Goal: Check status: Check status

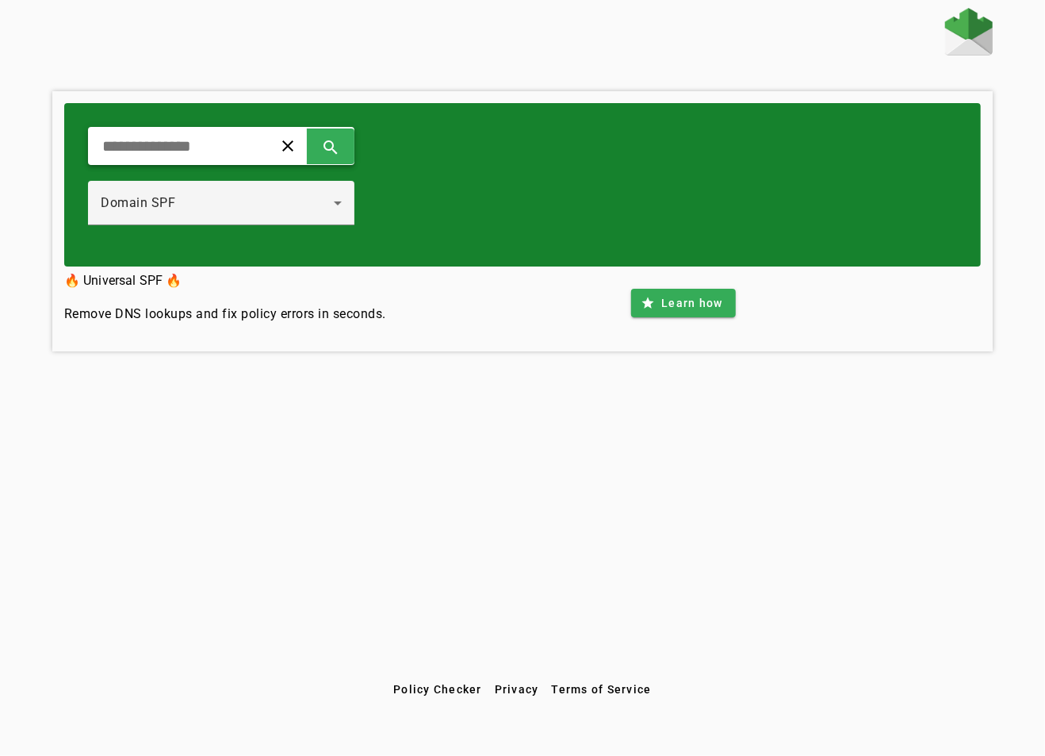
click at [247, 145] on input "text" at bounding box center [174, 145] width 147 height 19
type input "*********"
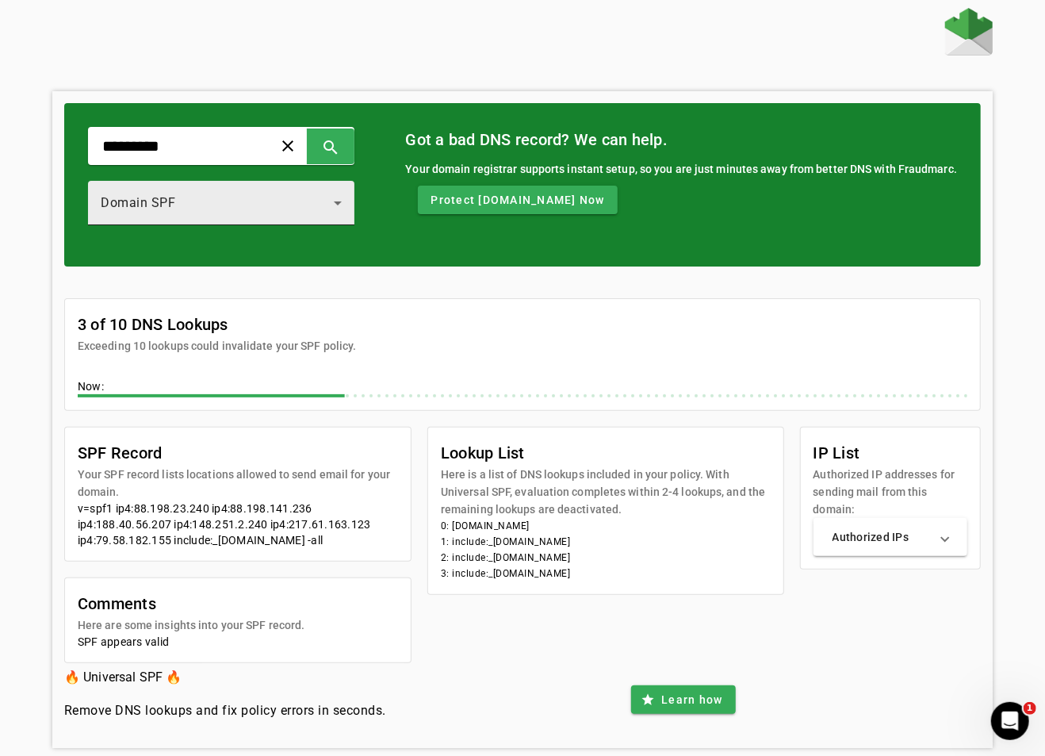
click at [271, 193] on div "Domain SPF" at bounding box center [217, 202] width 233 height 19
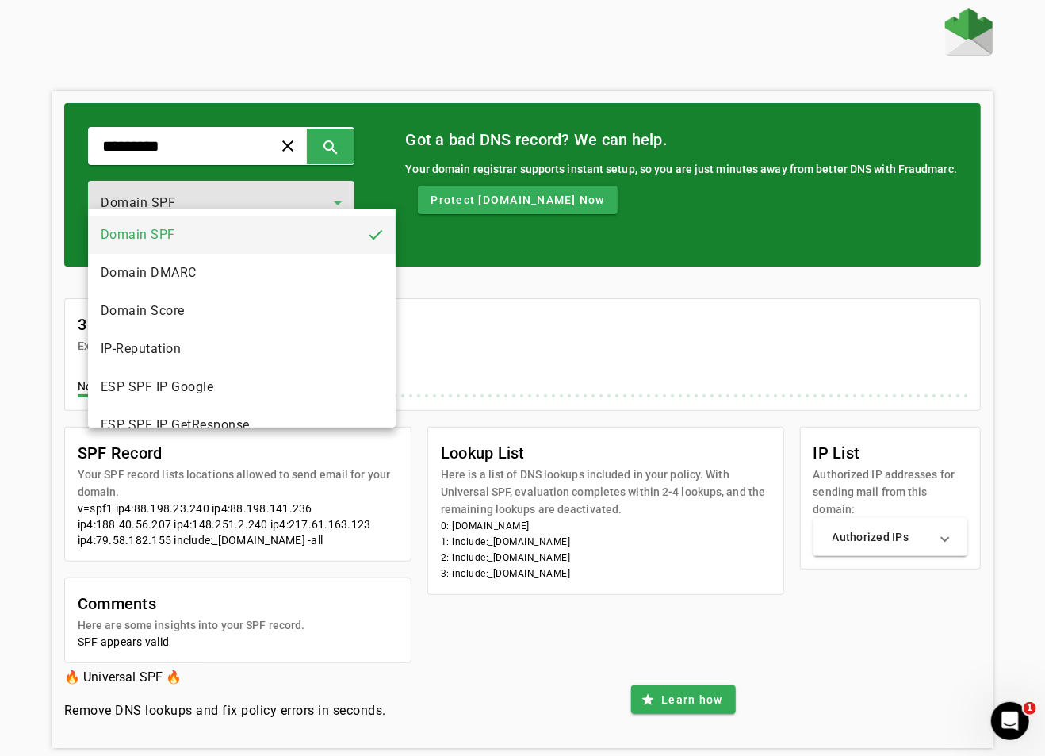
click at [255, 269] on mat-option "Domain DMARC" at bounding box center [242, 273] width 308 height 38
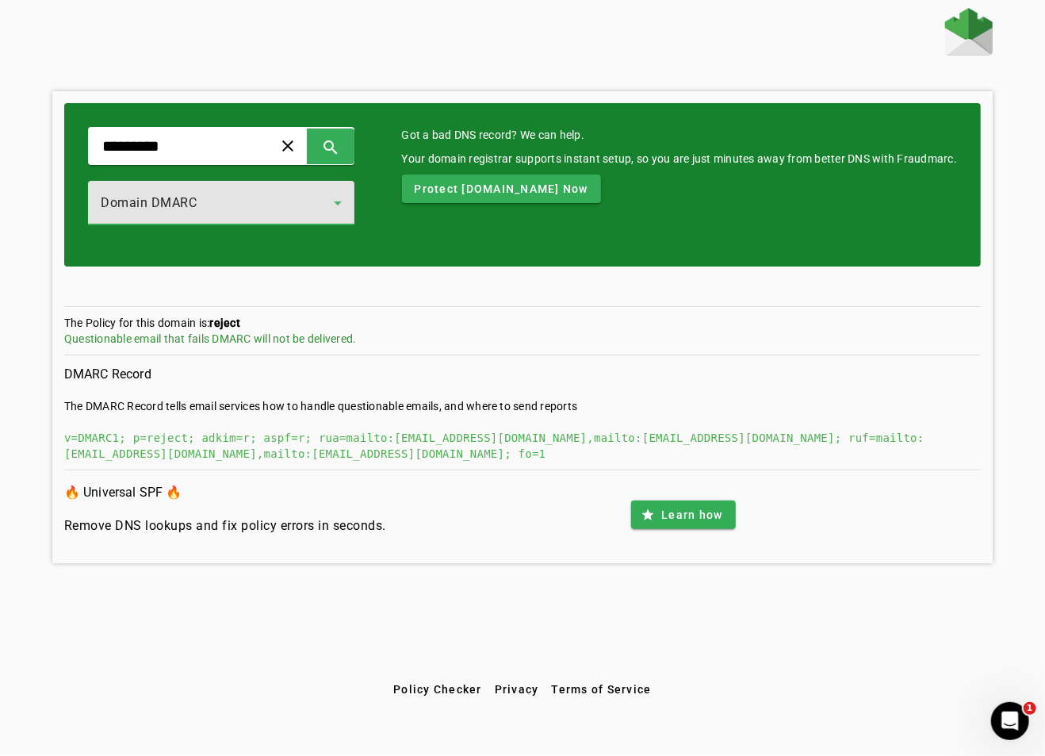
click at [292, 194] on div "Domain DMARC" at bounding box center [217, 202] width 233 height 19
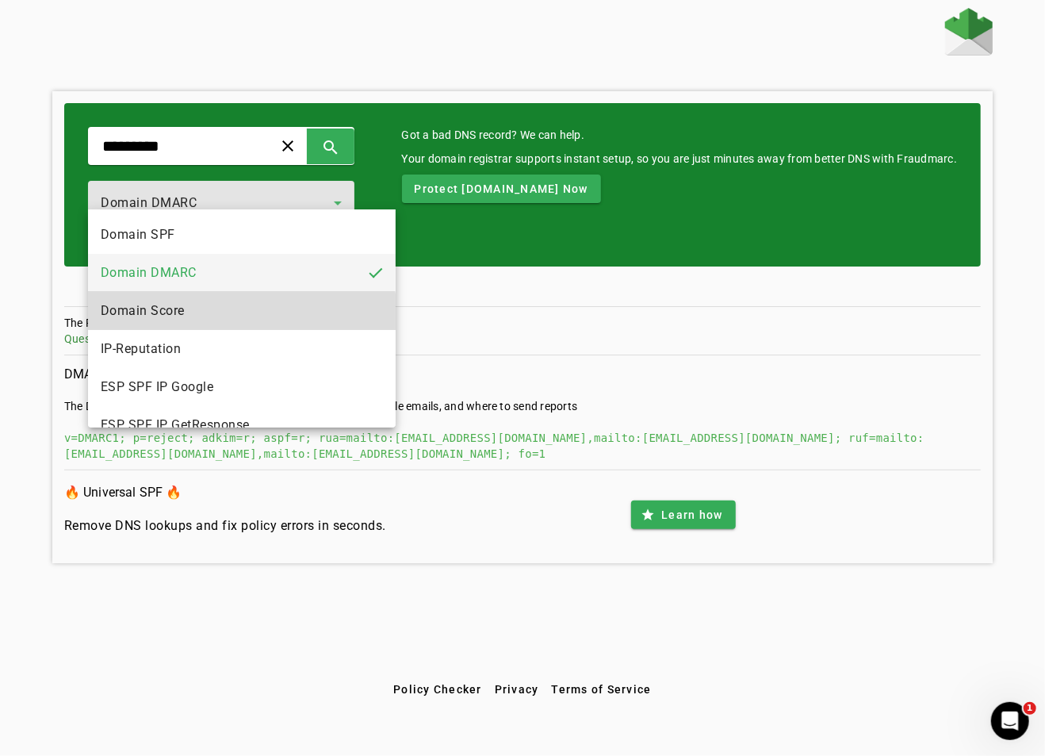
click at [239, 315] on mat-option "Domain Score" at bounding box center [242, 311] width 308 height 38
